Goal: Check status: Check status

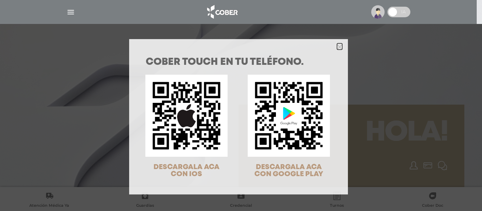
click at [337, 48] on polygon "Close" at bounding box center [339, 46] width 5 height 5
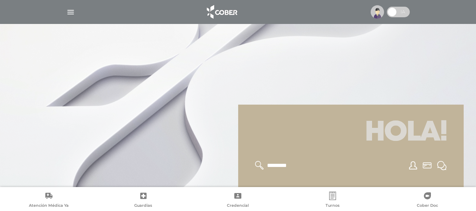
scroll to position [141, 0]
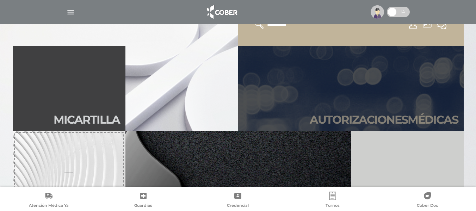
click at [322, 79] on link "Autori zaciones médicas" at bounding box center [351, 88] width 226 height 85
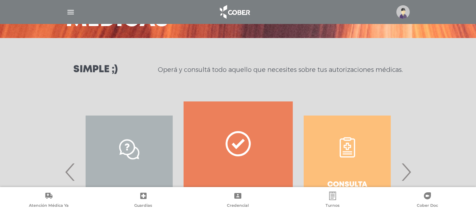
scroll to position [106, 0]
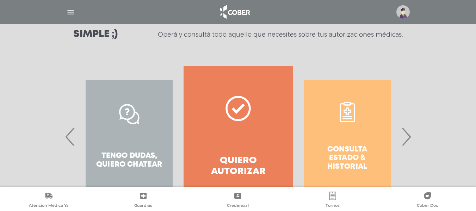
click at [405, 139] on span "›" at bounding box center [406, 137] width 14 height 38
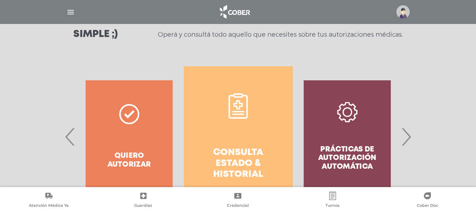
click at [277, 130] on link "Consulta estado & historial" at bounding box center [238, 136] width 109 height 141
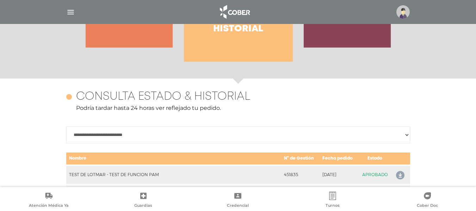
scroll to position [313, 0]
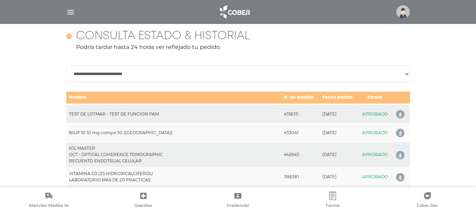
click at [377, 135] on td "APROBADO" at bounding box center [375, 132] width 34 height 19
click at [401, 132] on icon at bounding box center [398, 133] width 11 height 11
